Goal: Task Accomplishment & Management: Manage account settings

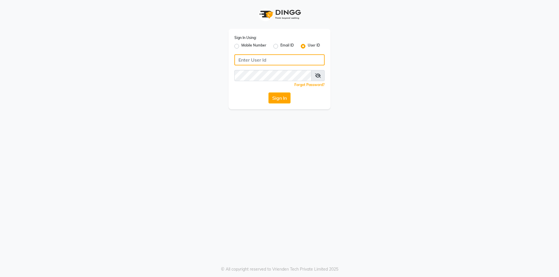
type input "prabhutasalon"
click at [281, 96] on button "Sign In" at bounding box center [279, 98] width 22 height 11
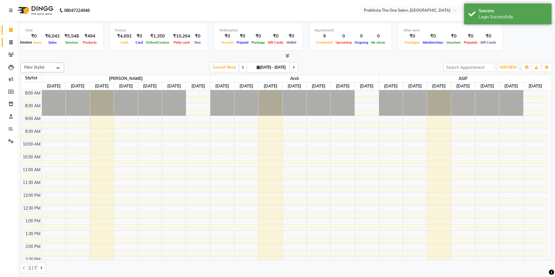
click at [12, 43] on icon at bounding box center [10, 42] width 3 height 4
select select "service"
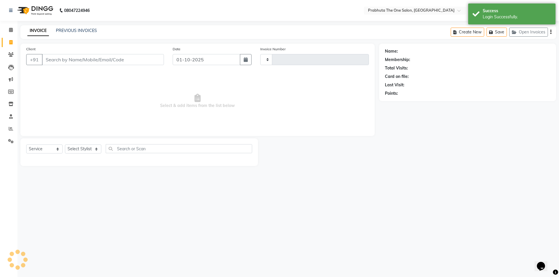
type input "1410"
select select "5326"
click at [65, 31] on link "PREVIOUS INVOICES" at bounding box center [76, 30] width 41 height 5
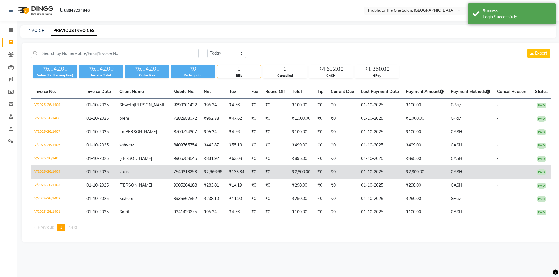
click at [262, 179] on td "₹0" at bounding box center [275, 172] width 27 height 13
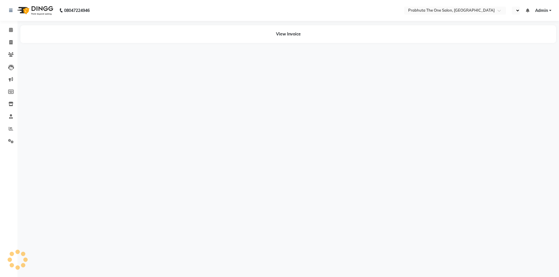
select select "en"
